Goal: Task Accomplishment & Management: Use online tool/utility

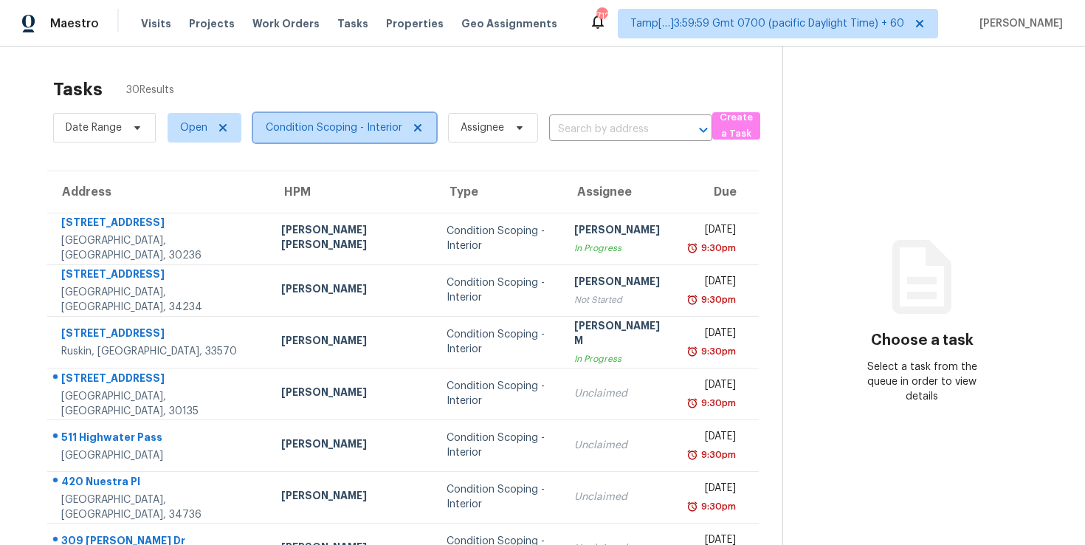
click at [321, 129] on span "Condition Scoping - Interior" at bounding box center [334, 127] width 136 height 15
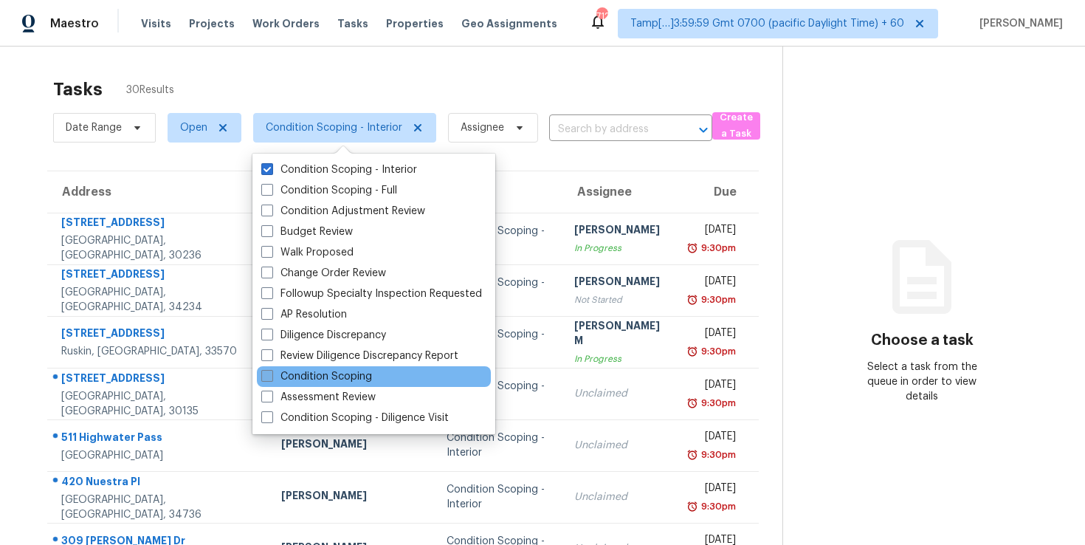
click at [270, 378] on span at bounding box center [267, 376] width 12 height 12
click at [270, 378] on input "Condition Scoping" at bounding box center [266, 374] width 10 height 10
checkbox input "true"
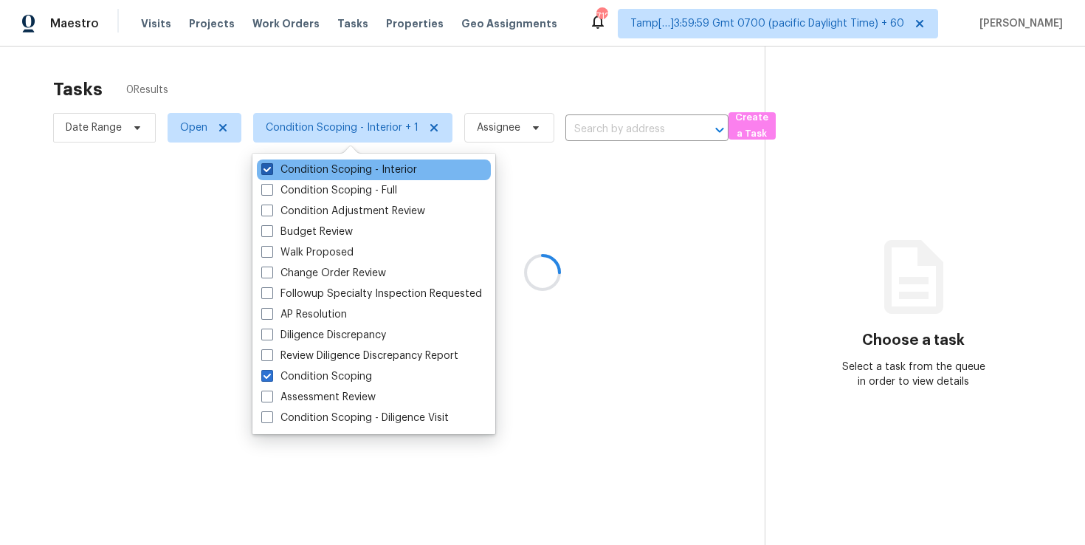
click at [355, 173] on label "Condition Scoping - Interior" at bounding box center [339, 169] width 156 height 15
click at [271, 172] on input "Condition Scoping - Interior" at bounding box center [266, 167] width 10 height 10
checkbox input "false"
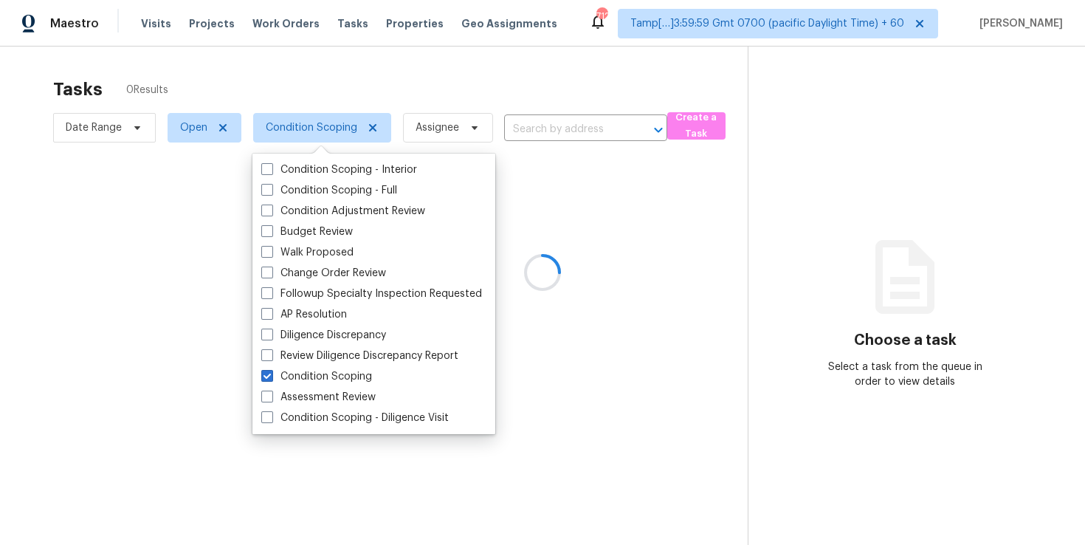
click at [483, 91] on div at bounding box center [542, 272] width 1085 height 545
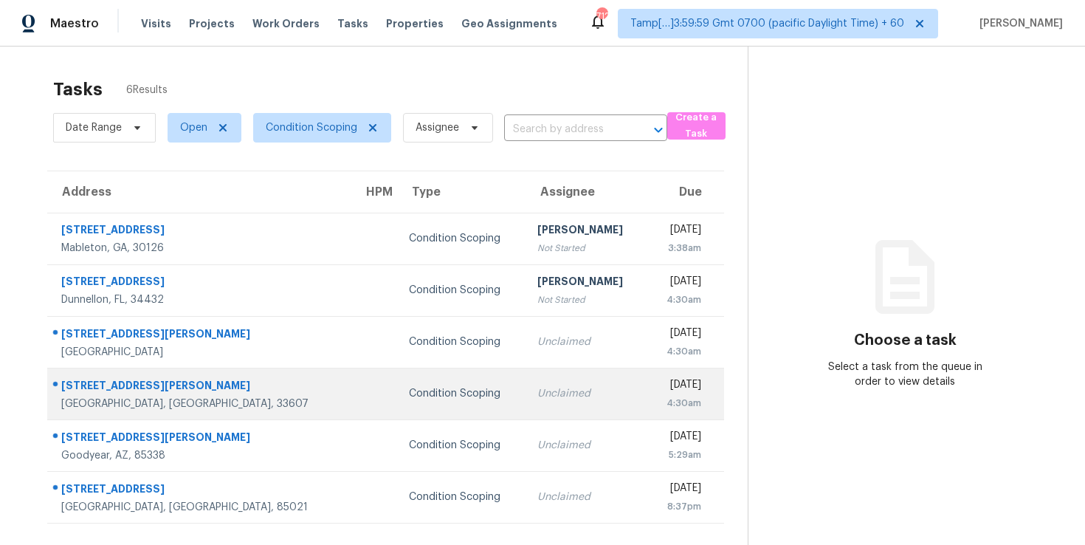
scroll to position [46, 0]
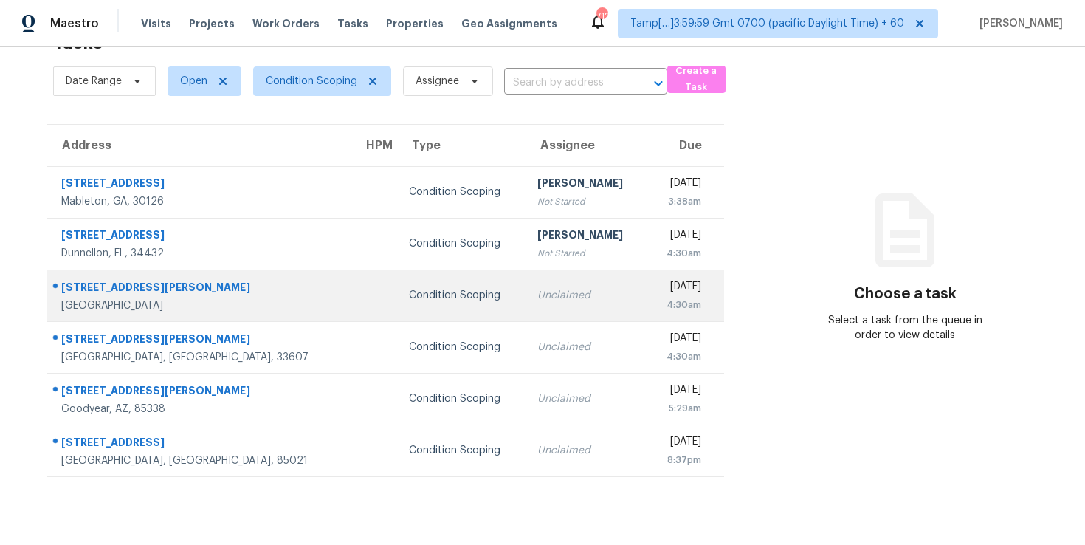
click at [537, 294] on div "Unclaimed" at bounding box center [586, 295] width 98 height 15
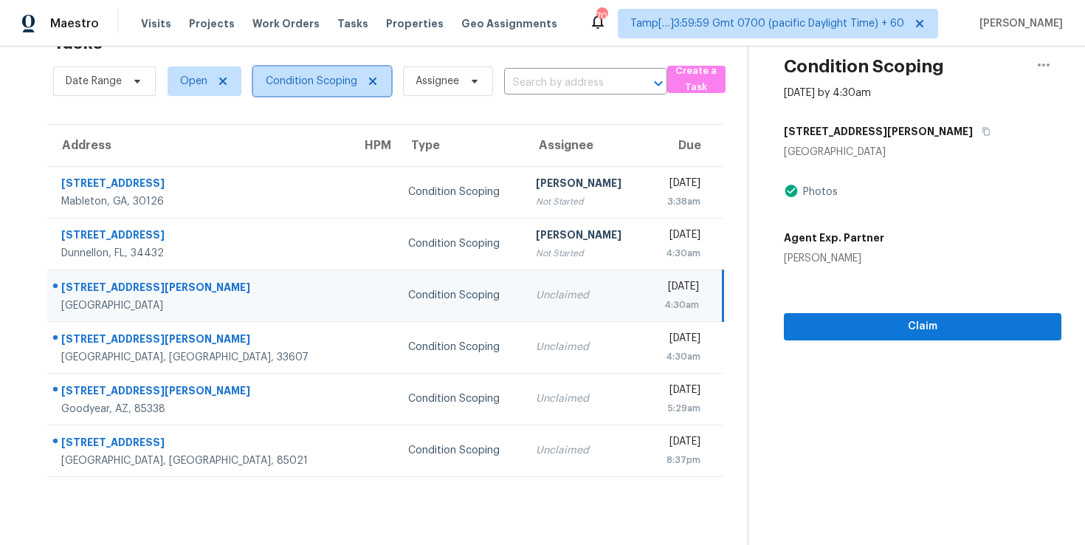
click at [336, 72] on span "Condition Scoping" at bounding box center [322, 81] width 138 height 30
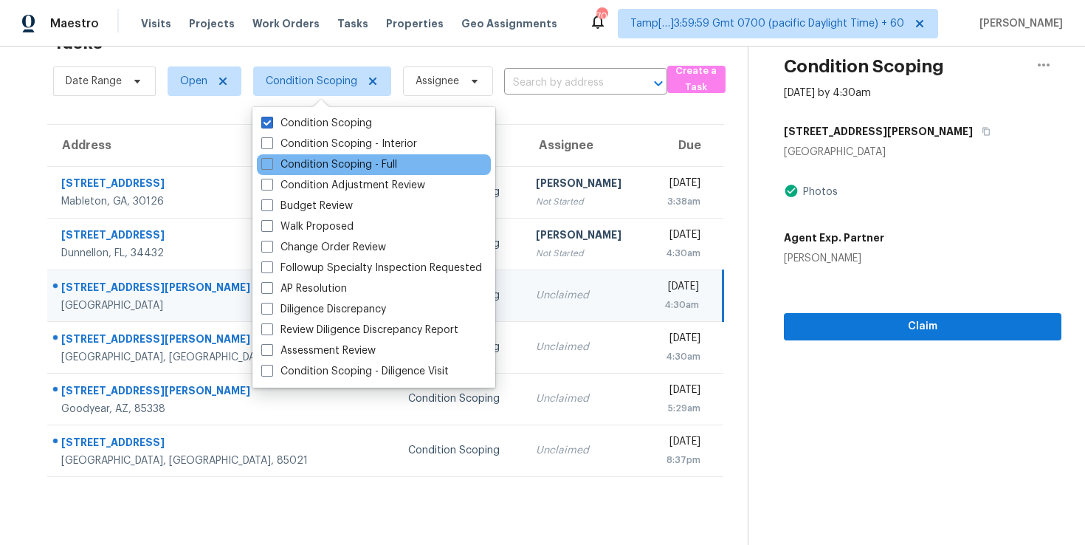
click at [354, 156] on div "Condition Scoping - Full" at bounding box center [374, 164] width 234 height 21
click at [265, 163] on span at bounding box center [267, 164] width 12 height 12
click at [265, 163] on input "Condition Scoping - Full" at bounding box center [266, 162] width 10 height 10
checkbox input "true"
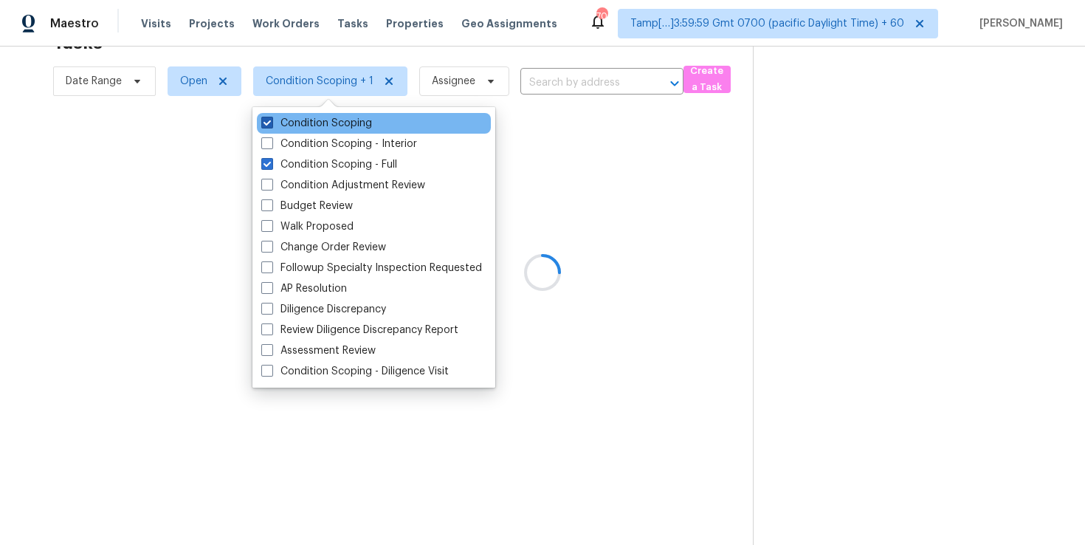
click at [267, 126] on span at bounding box center [267, 123] width 12 height 12
click at [267, 125] on input "Condition Scoping" at bounding box center [266, 121] width 10 height 10
checkbox input "false"
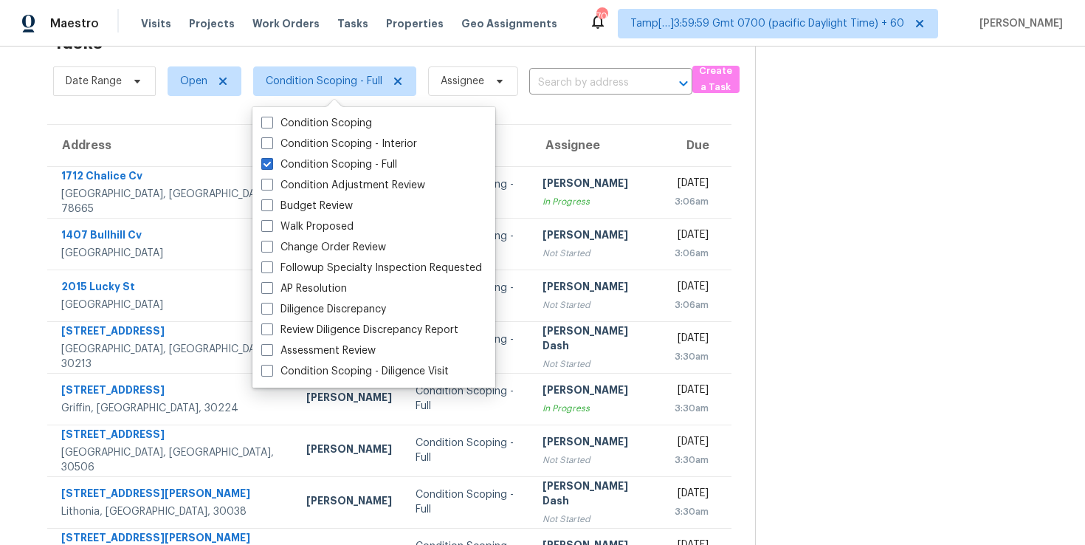
click at [856, 293] on section at bounding box center [908, 347] width 306 height 695
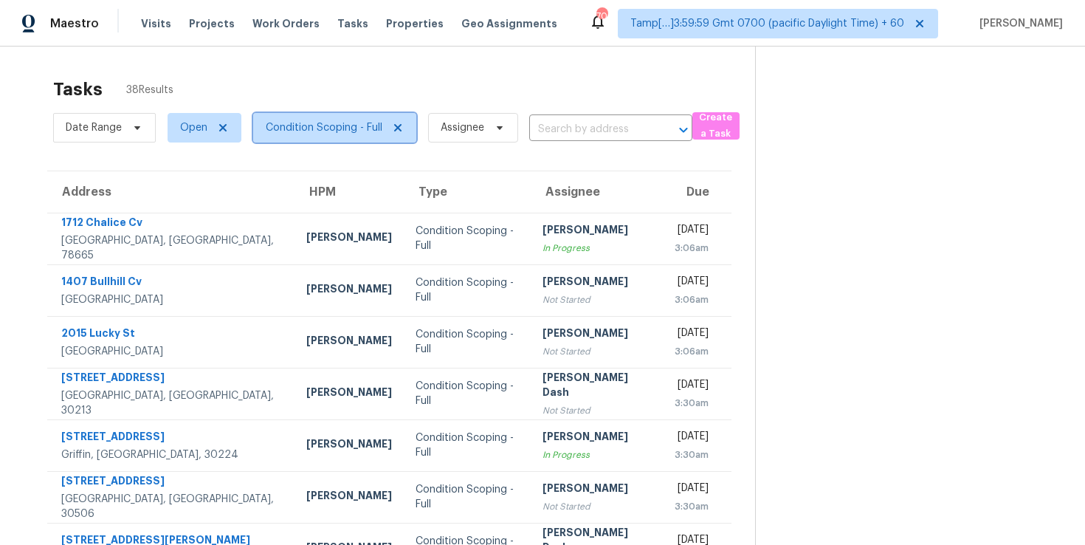
click at [366, 134] on span "Condition Scoping - Full" at bounding box center [324, 127] width 117 height 15
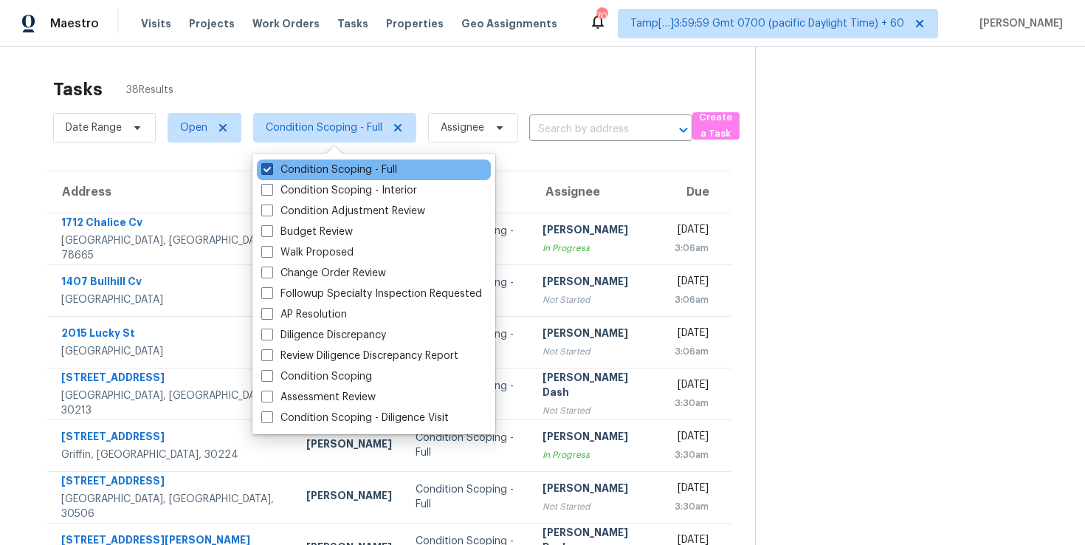
click at [306, 170] on label "Condition Scoping - Full" at bounding box center [329, 169] width 136 height 15
click at [271, 170] on input "Condition Scoping - Full" at bounding box center [266, 167] width 10 height 10
checkbox input "false"
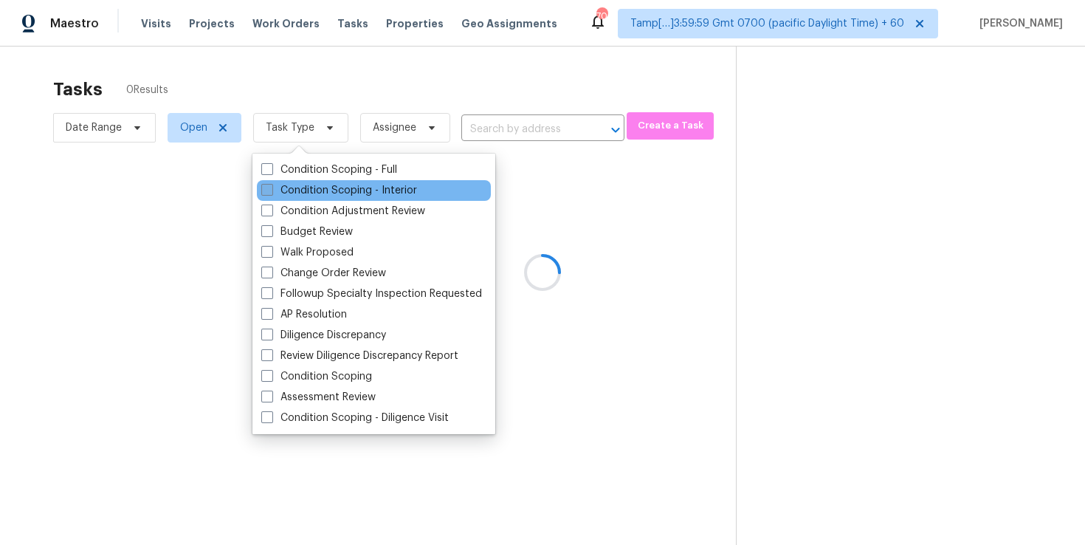
click at [303, 190] on label "Condition Scoping - Interior" at bounding box center [339, 190] width 156 height 15
click at [271, 190] on input "Condition Scoping - Interior" at bounding box center [266, 188] width 10 height 10
checkbox input "true"
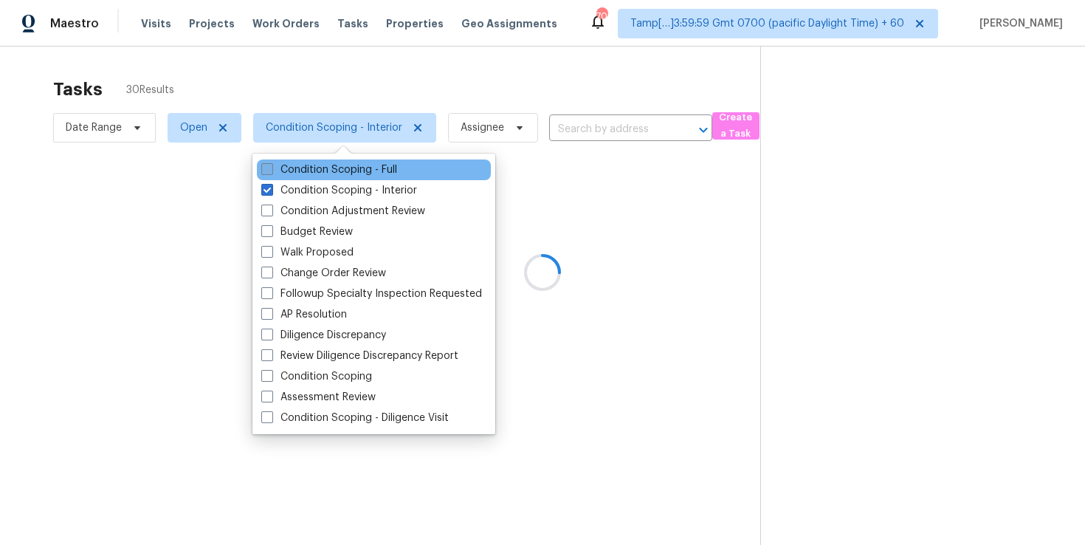
click at [322, 173] on label "Condition Scoping - Full" at bounding box center [329, 169] width 136 height 15
click at [271, 172] on input "Condition Scoping - Full" at bounding box center [266, 167] width 10 height 10
checkbox input "true"
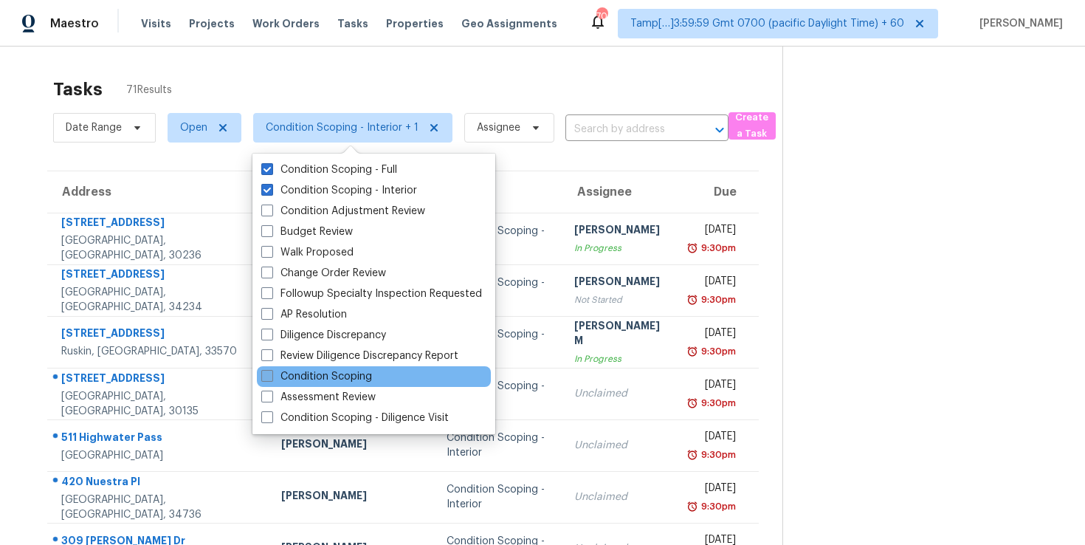
click at [319, 375] on label "Condition Scoping" at bounding box center [316, 376] width 111 height 15
click at [271, 375] on input "Condition Scoping" at bounding box center [266, 374] width 10 height 10
checkbox input "true"
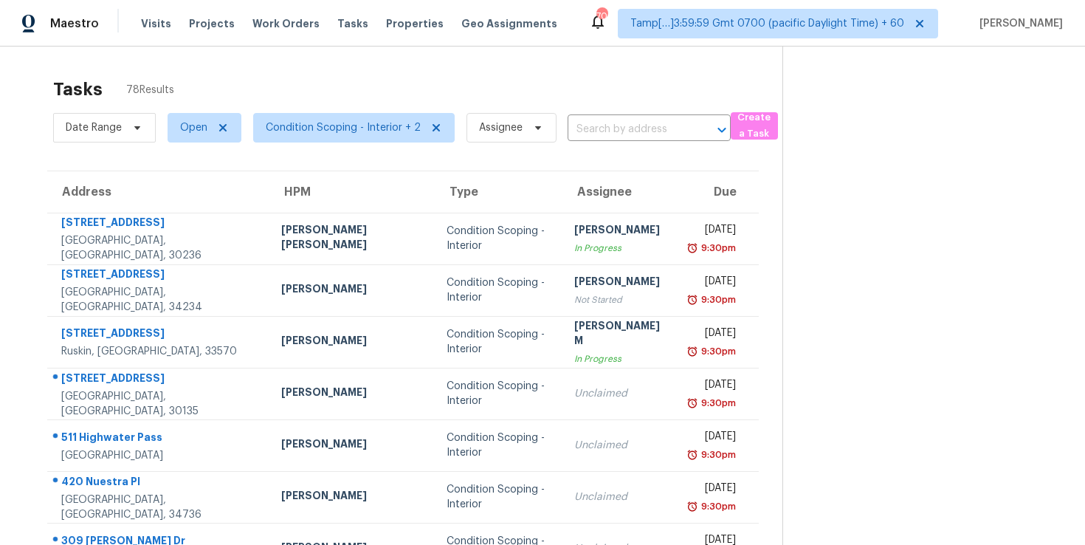
click at [367, 97] on div "Tasks 78 Results" at bounding box center [417, 89] width 729 height 38
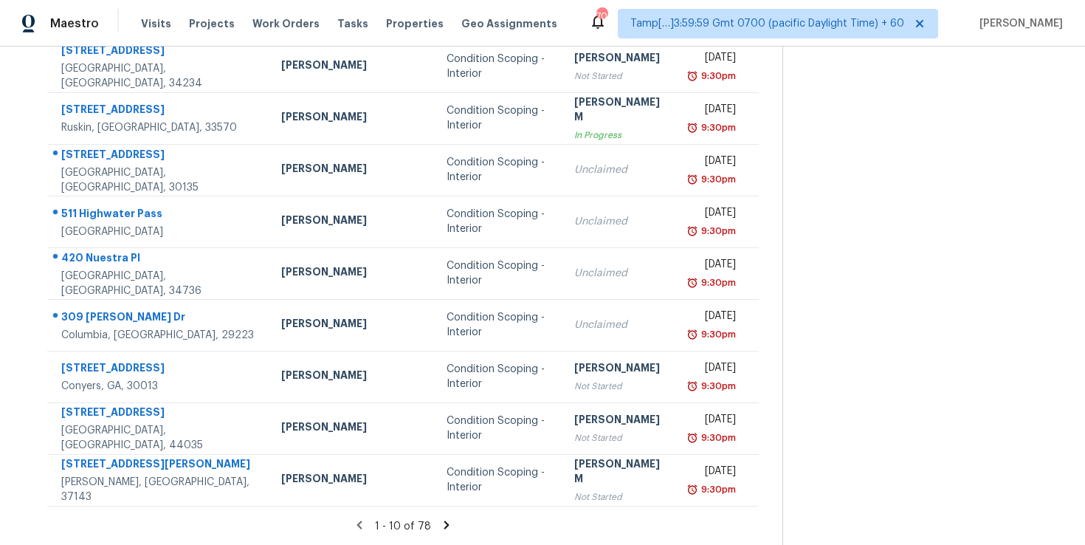
click at [440, 525] on icon at bounding box center [446, 524] width 13 height 13
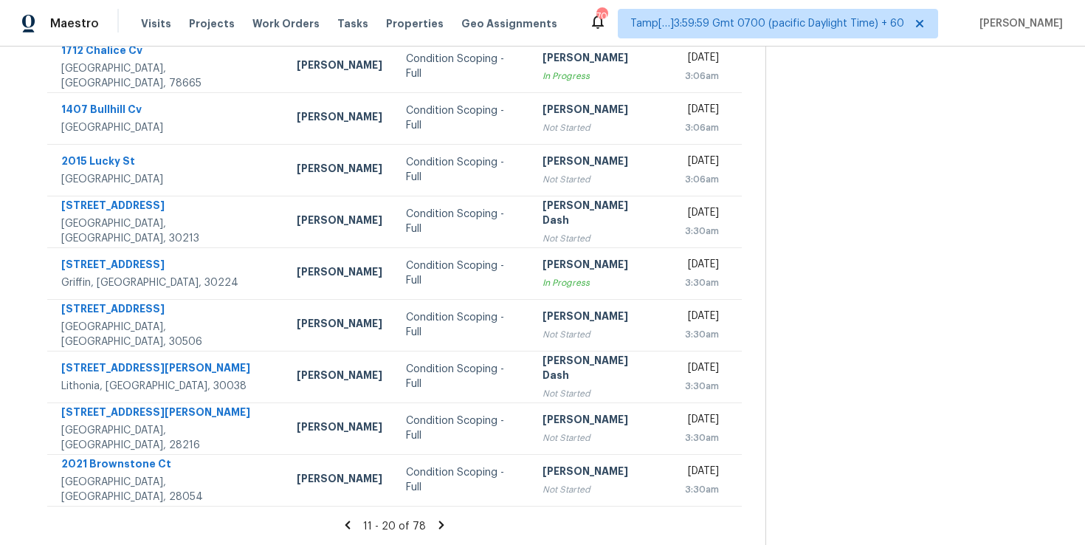
click at [441, 526] on icon at bounding box center [441, 524] width 13 height 13
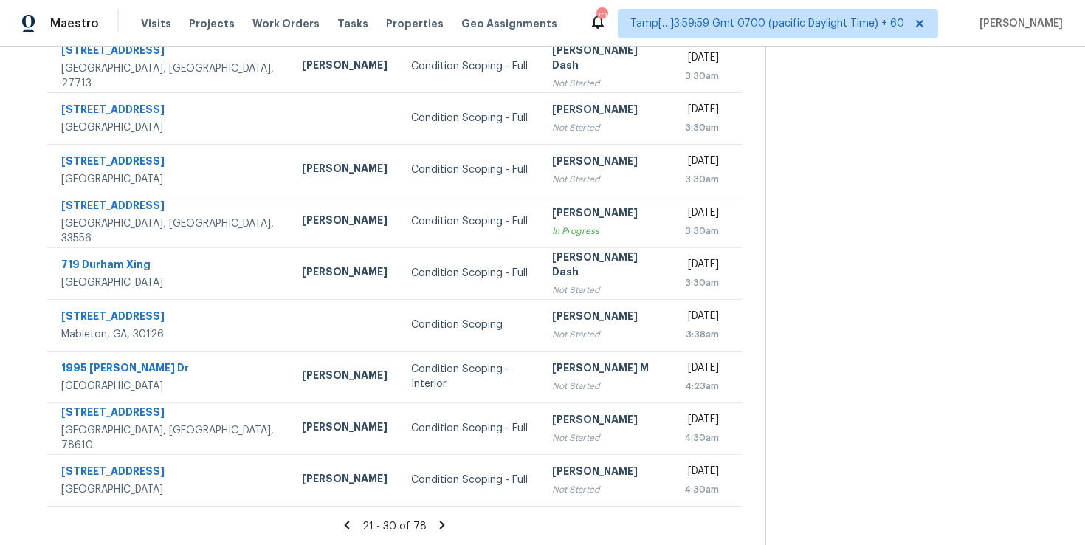
click at [440, 520] on icon at bounding box center [441, 524] width 13 height 13
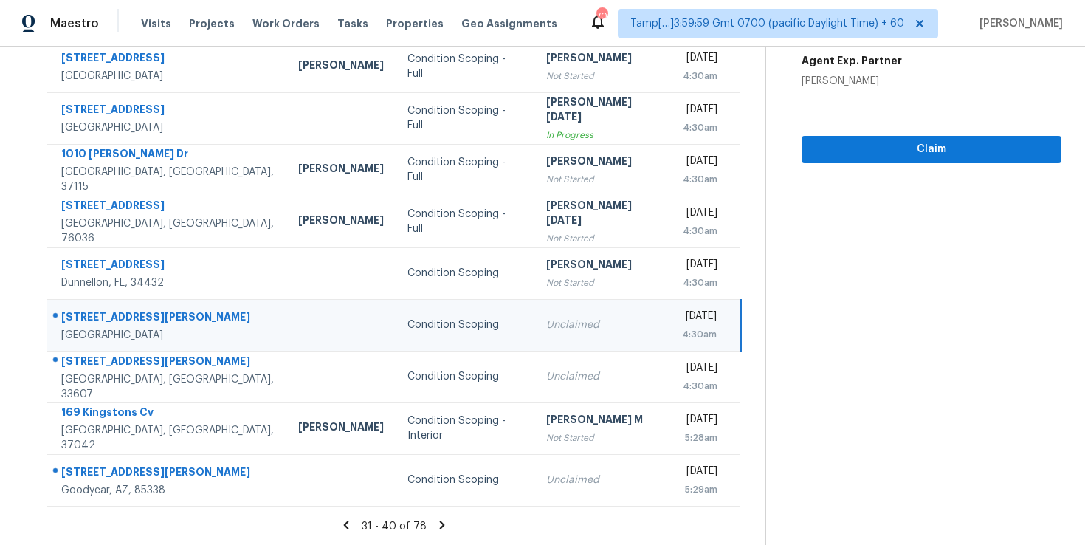
click at [441, 522] on icon at bounding box center [442, 524] width 5 height 8
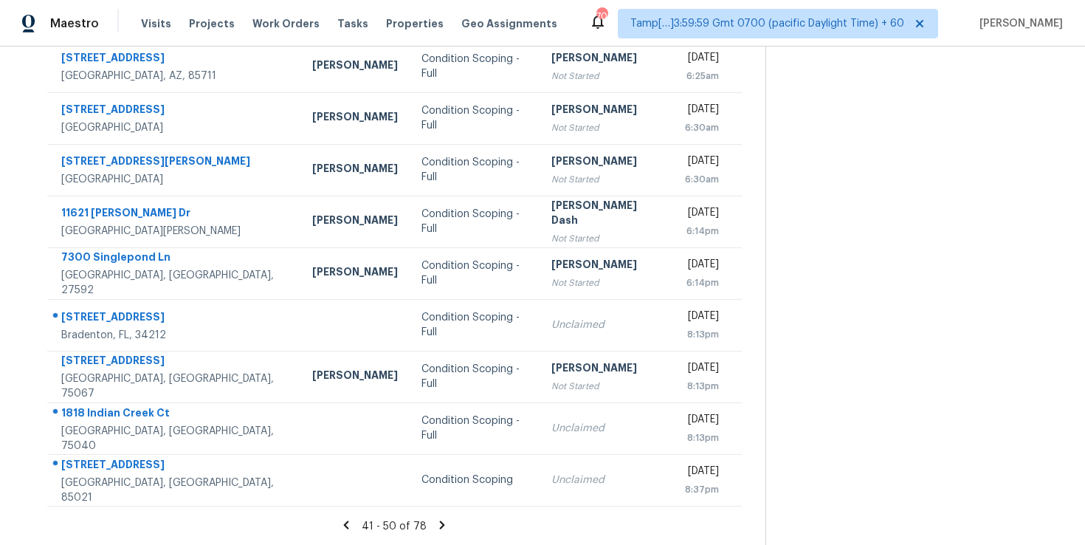
click at [440, 522] on icon at bounding box center [442, 524] width 5 height 8
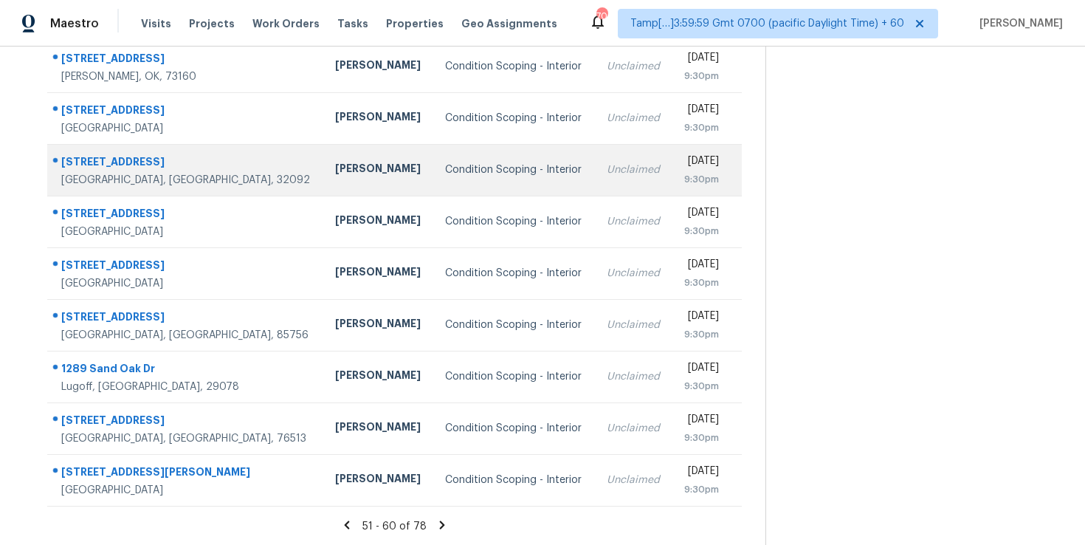
scroll to position [0, 0]
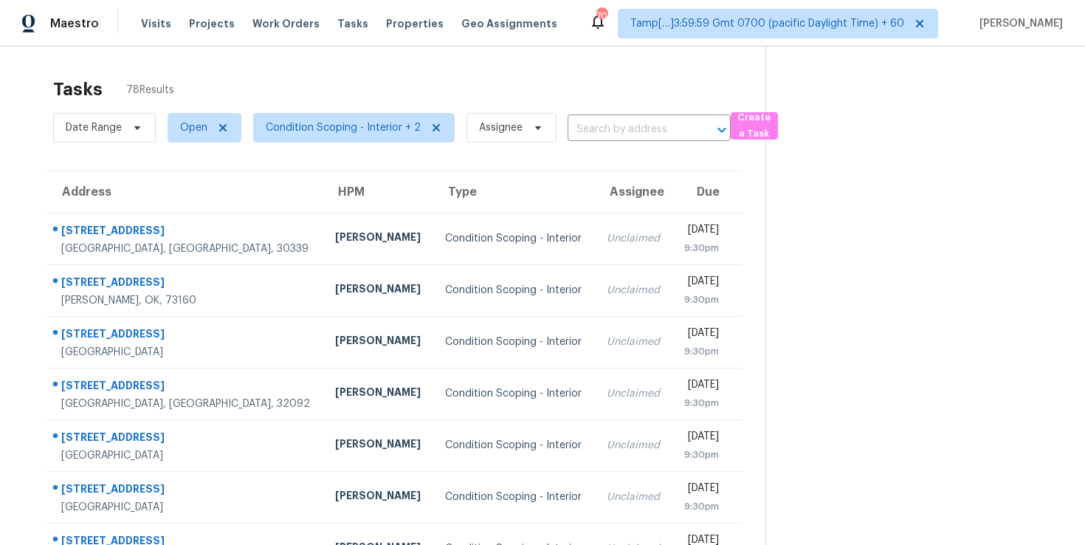
click at [417, 82] on div "Tasks 78 Results" at bounding box center [409, 89] width 712 height 38
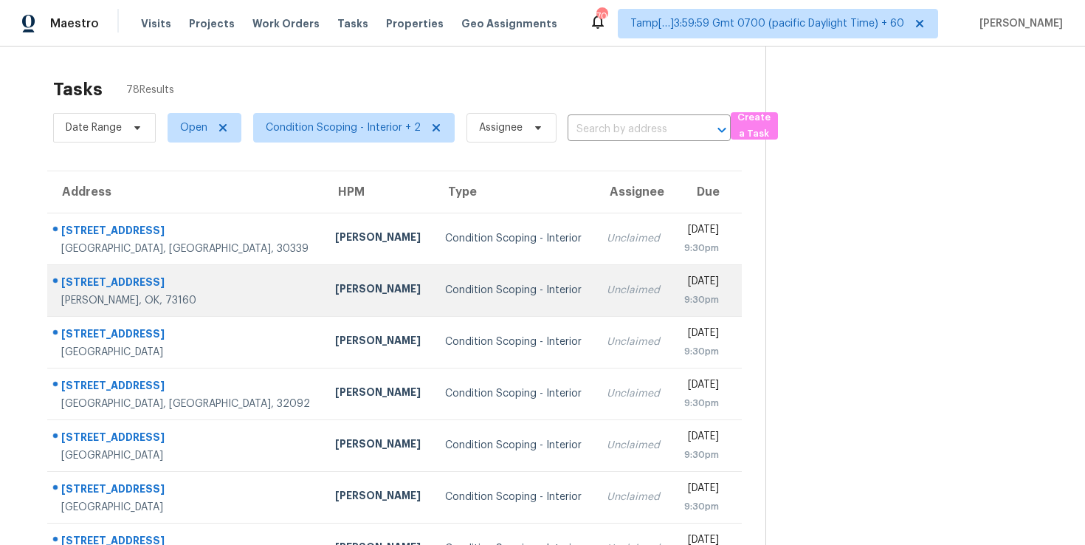
scroll to position [224, 0]
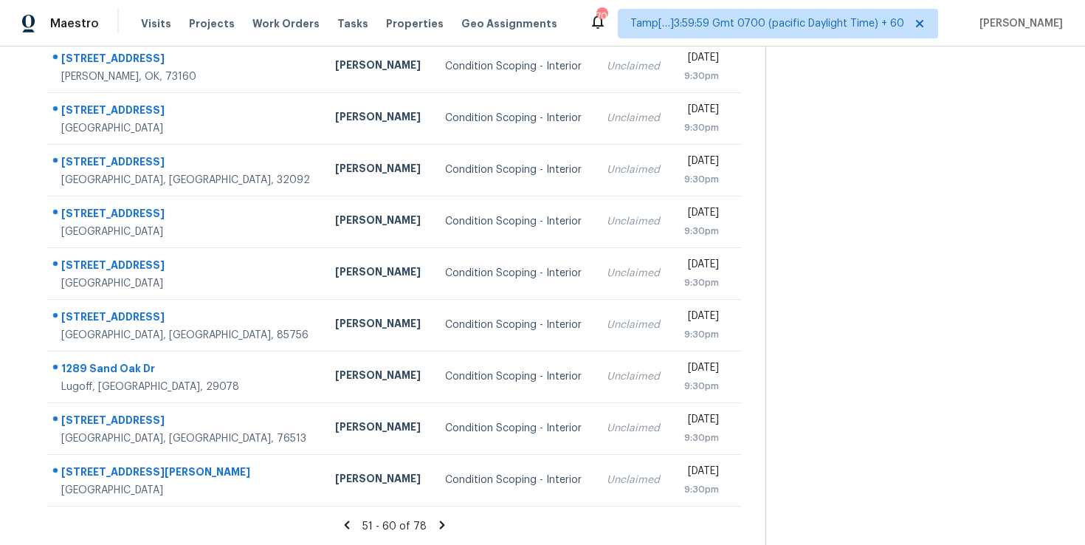
click at [440, 528] on icon at bounding box center [442, 524] width 5 height 8
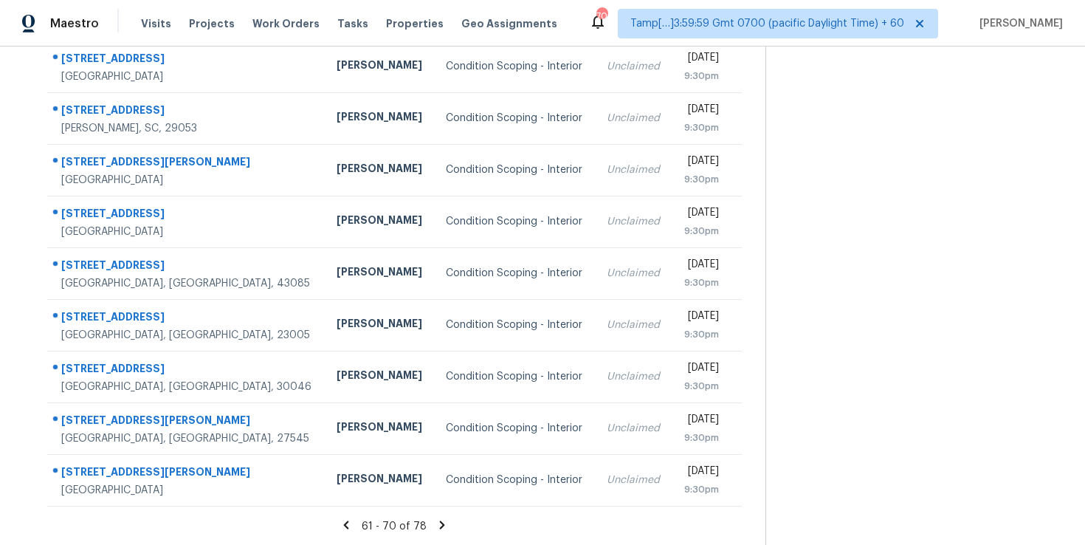
click at [439, 528] on icon at bounding box center [441, 524] width 13 height 13
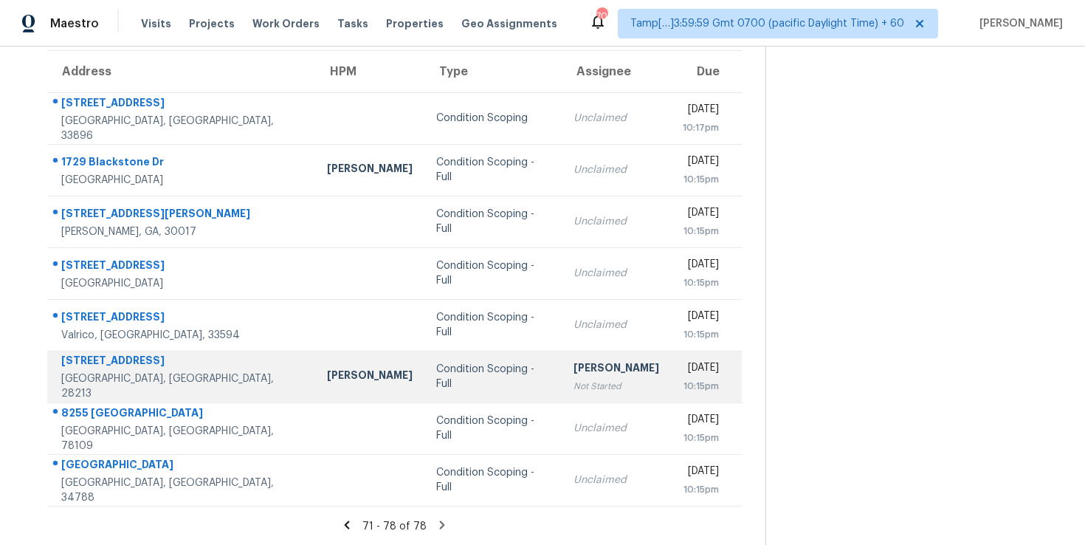
scroll to position [0, 0]
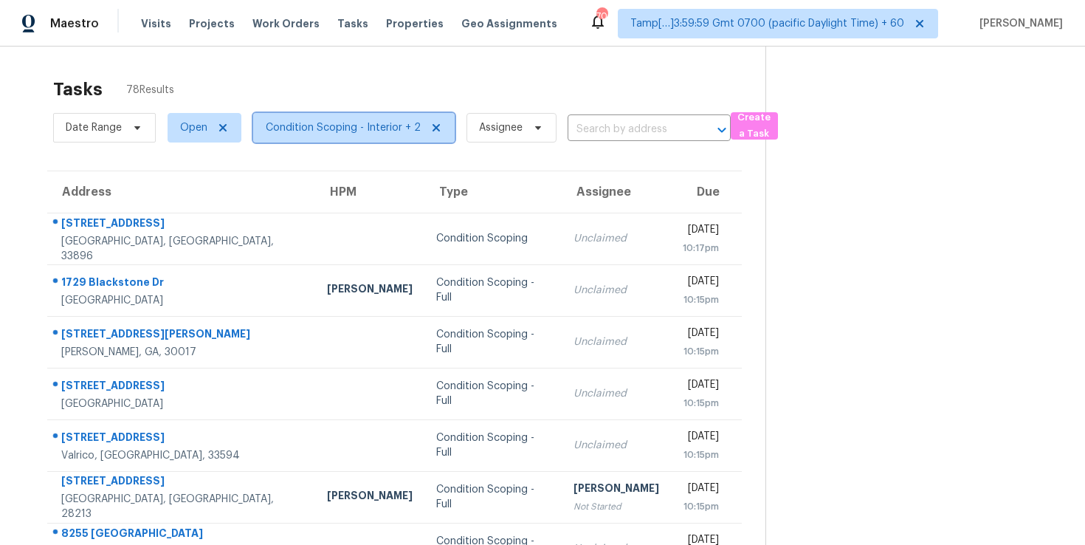
click at [348, 131] on span "Condition Scoping - Interior + 2" at bounding box center [343, 127] width 155 height 15
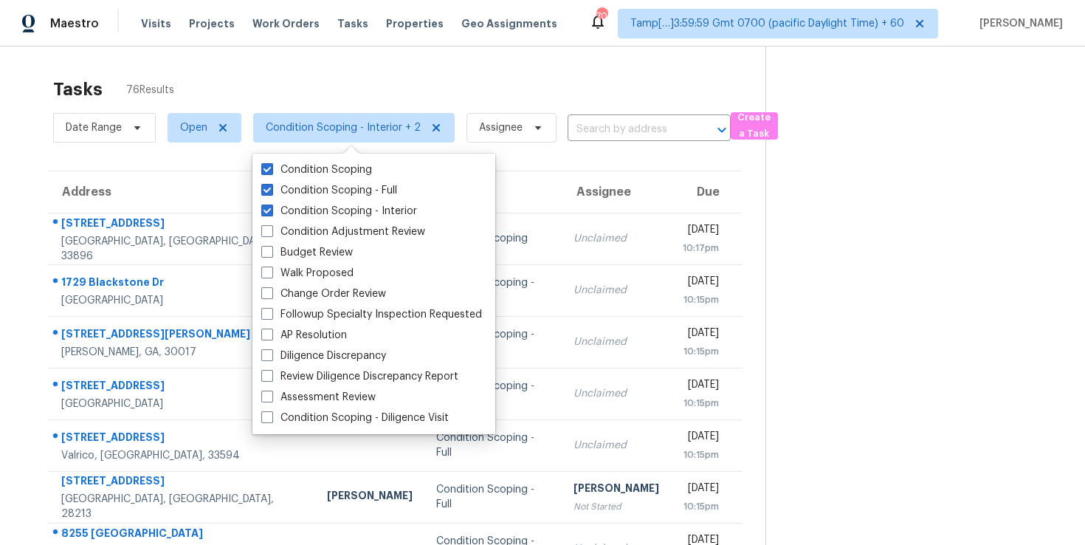
click at [611, 149] on section "Tasks 76 Results Date Range Open Condition Scoping - Interior + 2 Assignee ​ Cr…" at bounding box center [394, 367] width 741 height 595
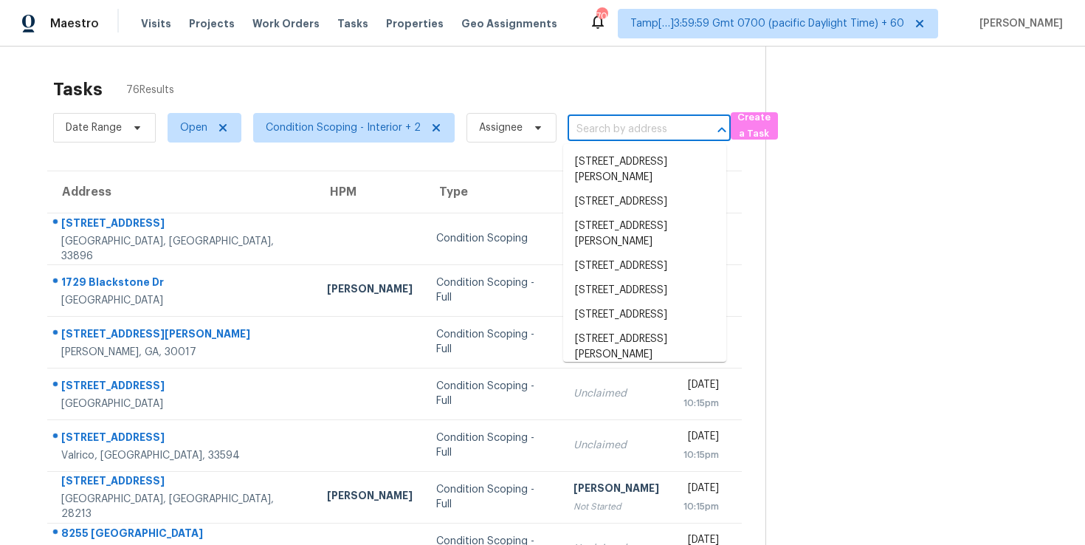
click at [610, 133] on input "text" at bounding box center [628, 129] width 122 height 23
paste input "8739 Ricardo Ln, Jacksonville, FL 32216"
type input "8739 Ricardo Ln, Jacksonville, FL 32216"
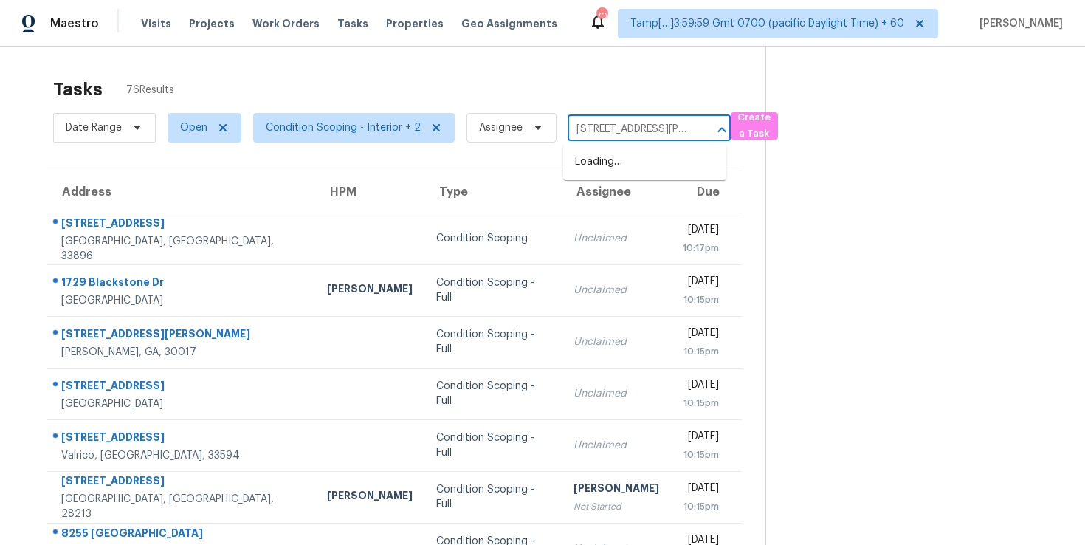
scroll to position [0, 76]
click at [626, 168] on li "8739 Ricardo Ln, Jacksonville, FL 32216" at bounding box center [644, 170] width 163 height 40
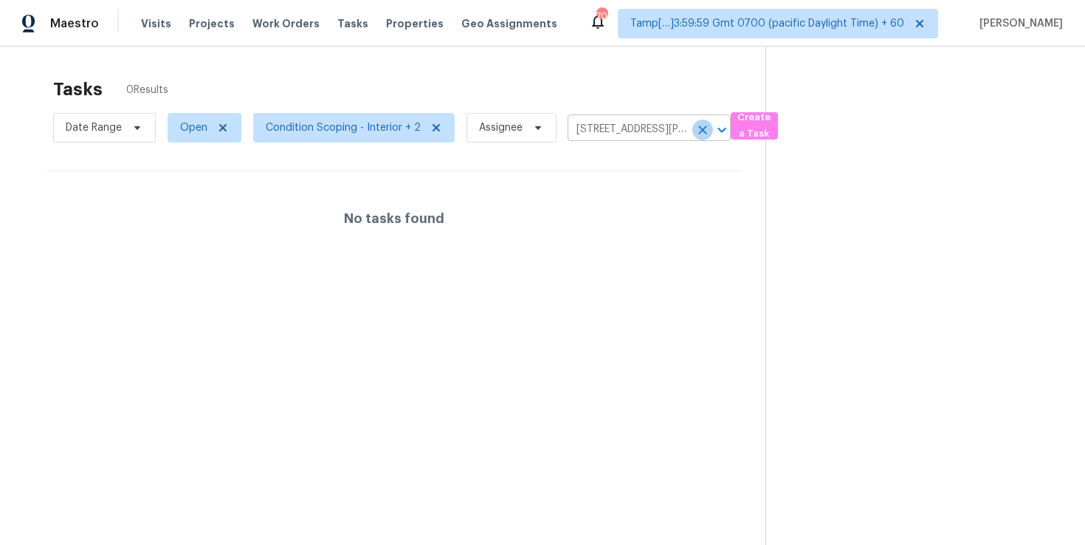
click at [698, 131] on icon "Clear" at bounding box center [702, 129] width 9 height 9
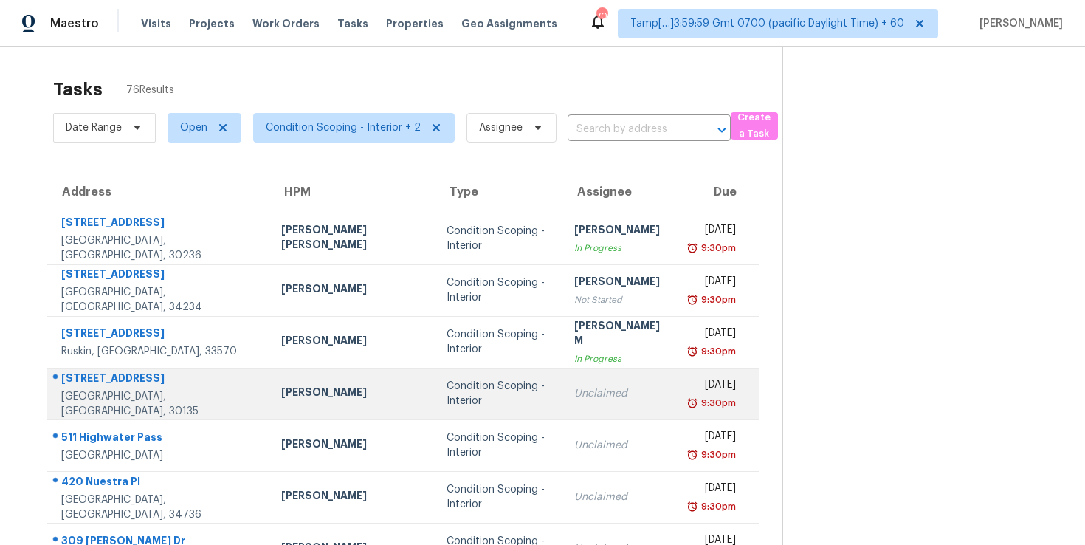
scroll to position [224, 0]
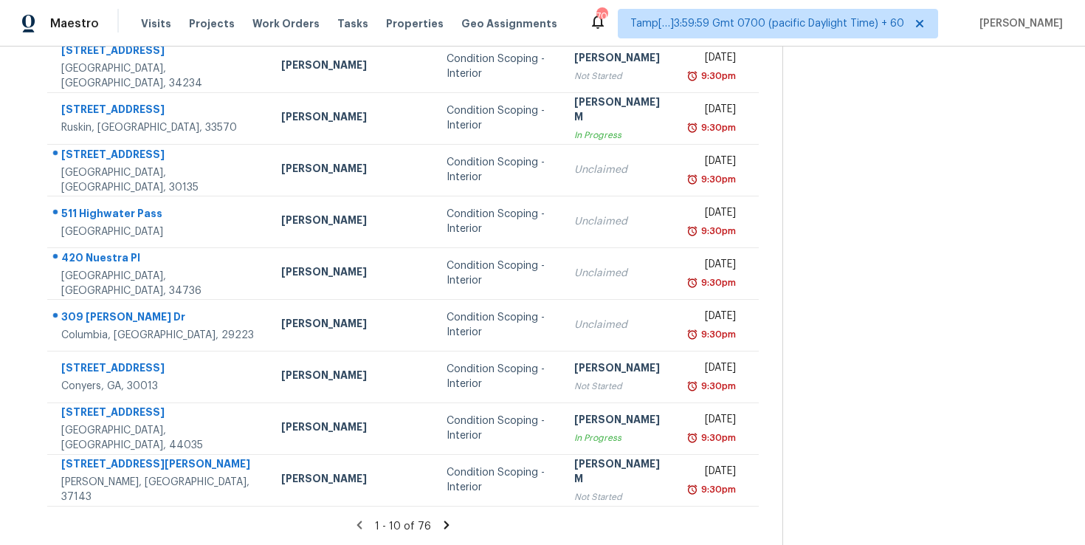
click at [440, 527] on icon at bounding box center [446, 524] width 13 height 13
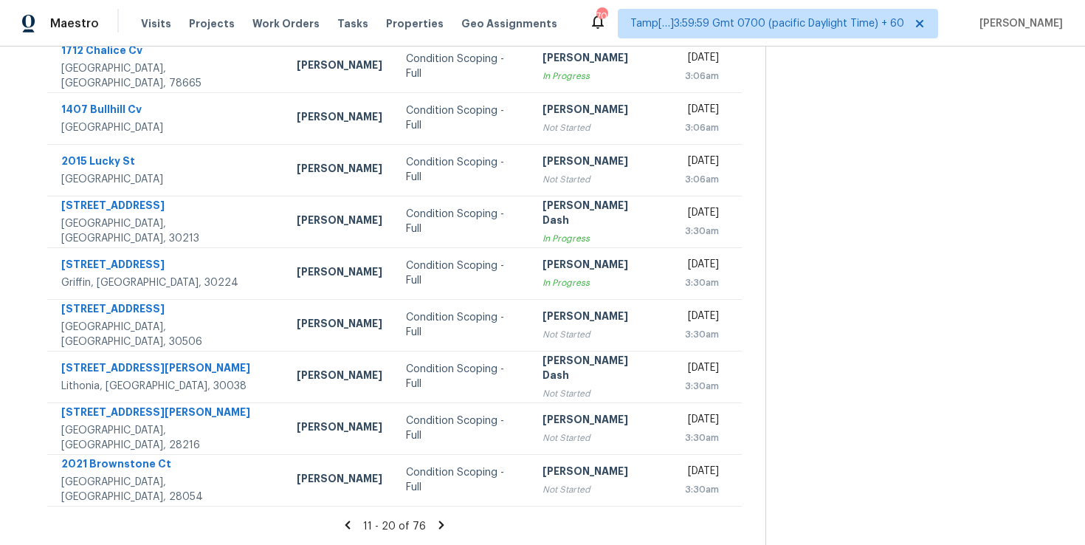
click at [439, 523] on icon at bounding box center [441, 524] width 5 height 8
